Goal: Information Seeking & Learning: Understand process/instructions

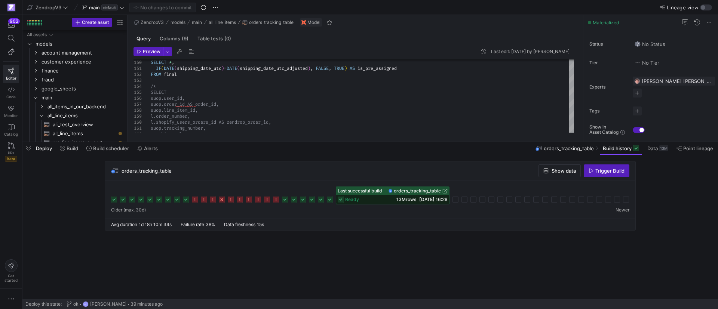
click at [27, 148] on span "button" at bounding box center [28, 148] width 12 height 13
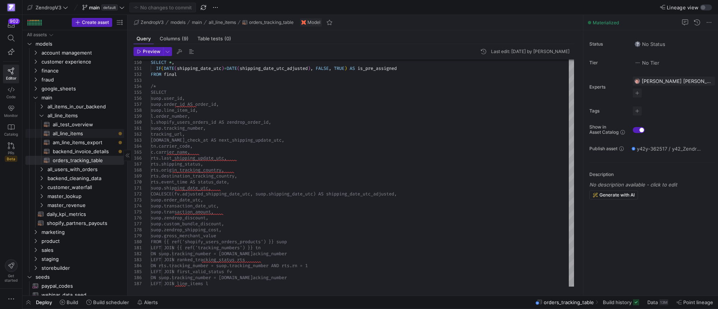
click at [65, 134] on span "all_line_items​​​​​​​​​​" at bounding box center [84, 133] width 63 height 9
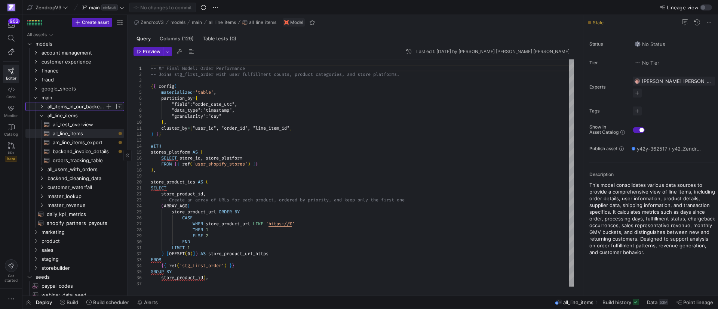
click at [63, 104] on span "all_items_in_our_backend" at bounding box center [76, 106] width 58 height 9
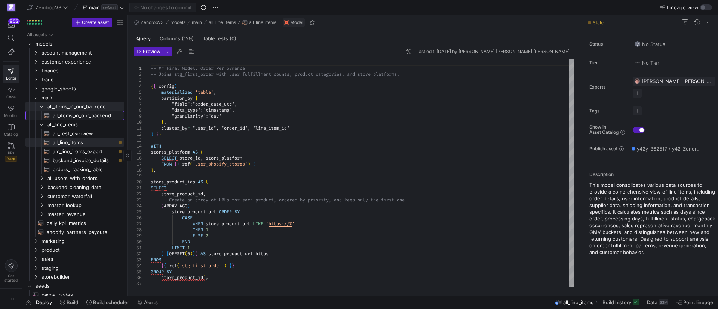
click at [62, 119] on span "all_items_in_our_backend​​​​​​​​​​" at bounding box center [84, 115] width 63 height 9
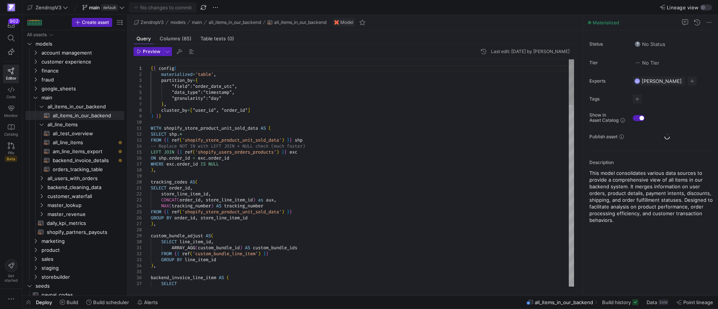
type textarea "WITH shopify_store_product_unit_sold_data AS ( SELECT shp.* FROM {{ ref('shopif…"
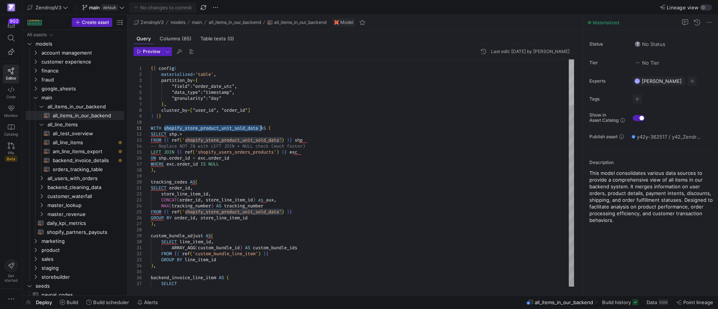
click at [569, 59] on div at bounding box center [571, 82] width 5 height 46
